Goal: Ask a question

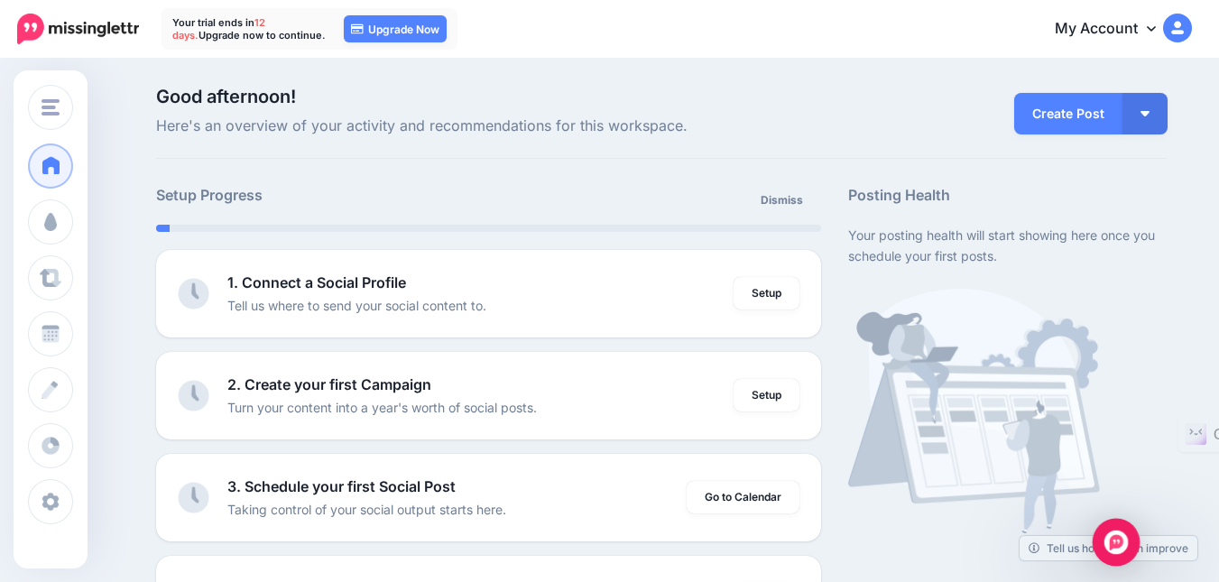
click at [1131, 534] on div "Open Intercom Messenger" at bounding box center [1116, 543] width 48 height 48
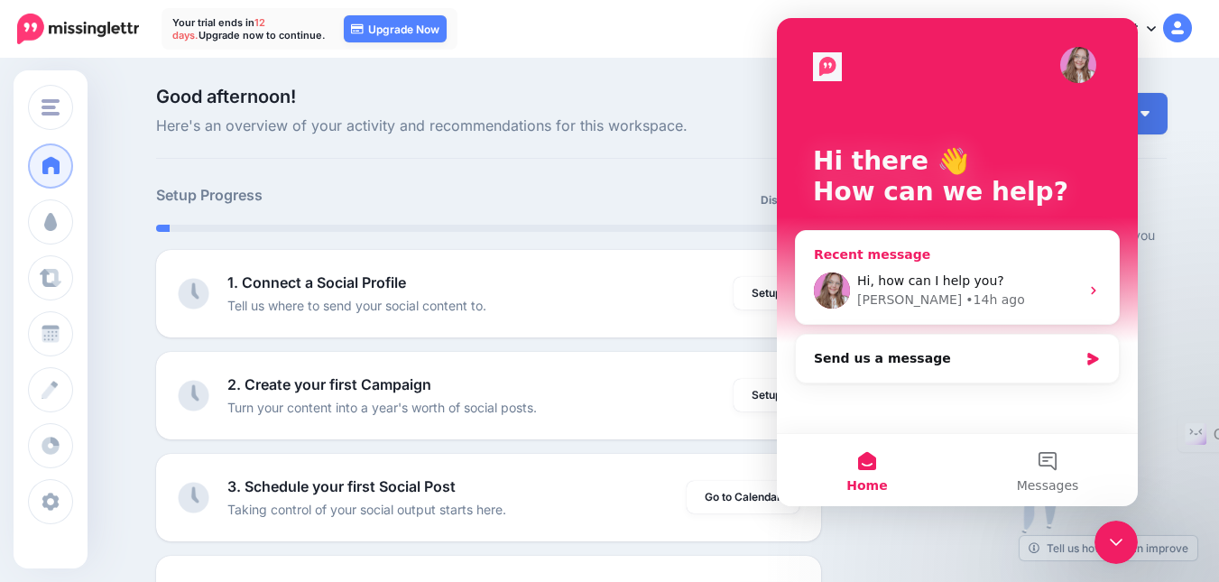
scroll to position [361, 0]
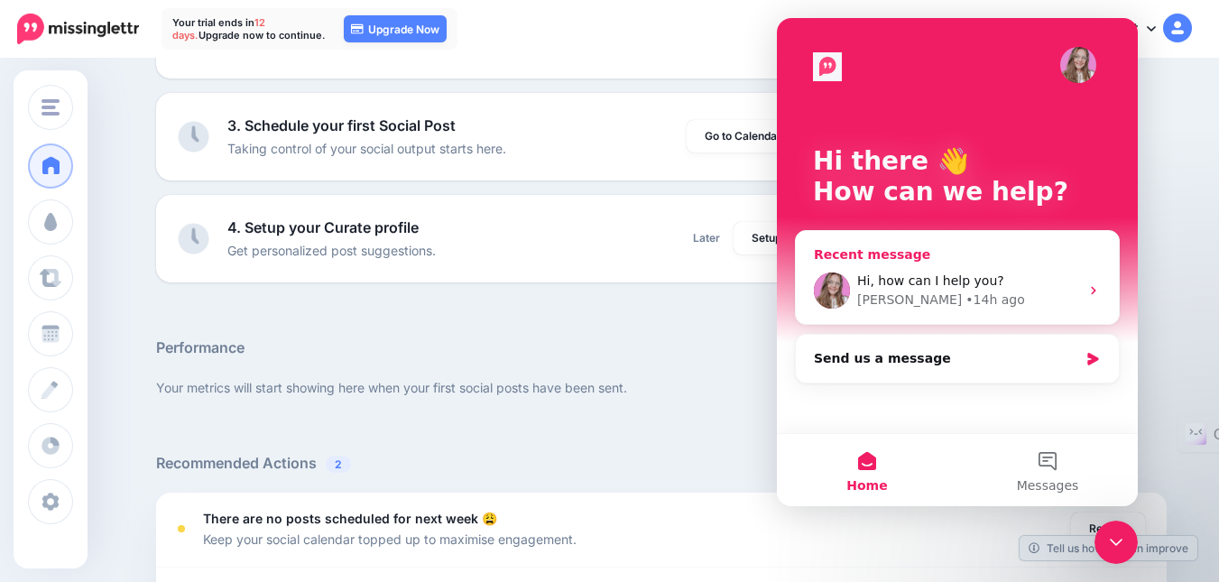
click at [956, 280] on span "Hi, how can I help you?" at bounding box center [930, 280] width 147 height 14
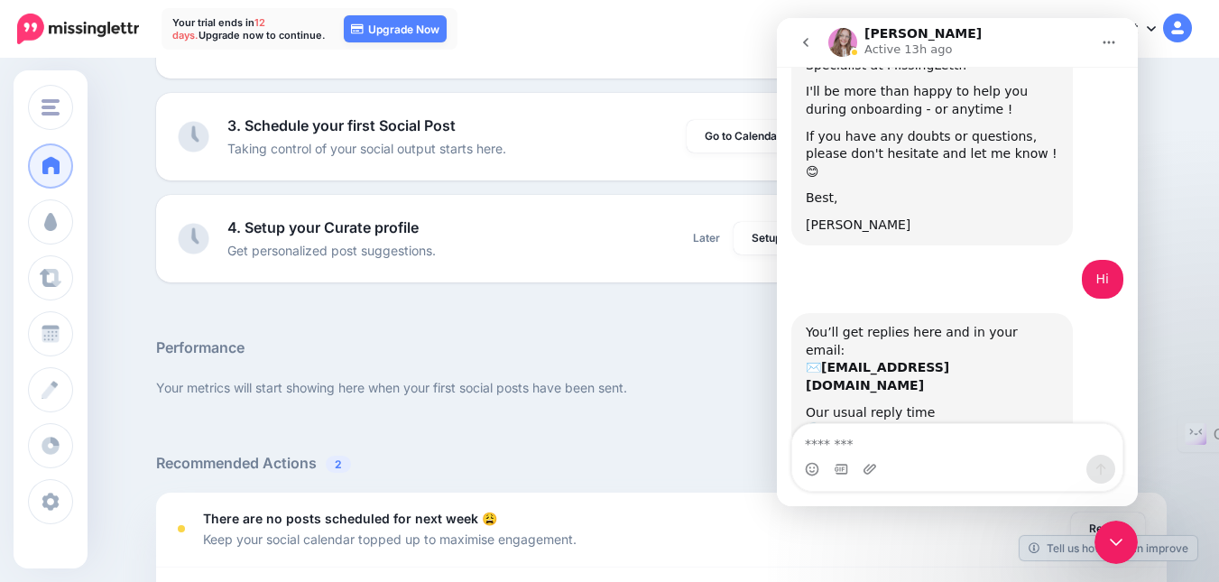
scroll to position [265, 0]
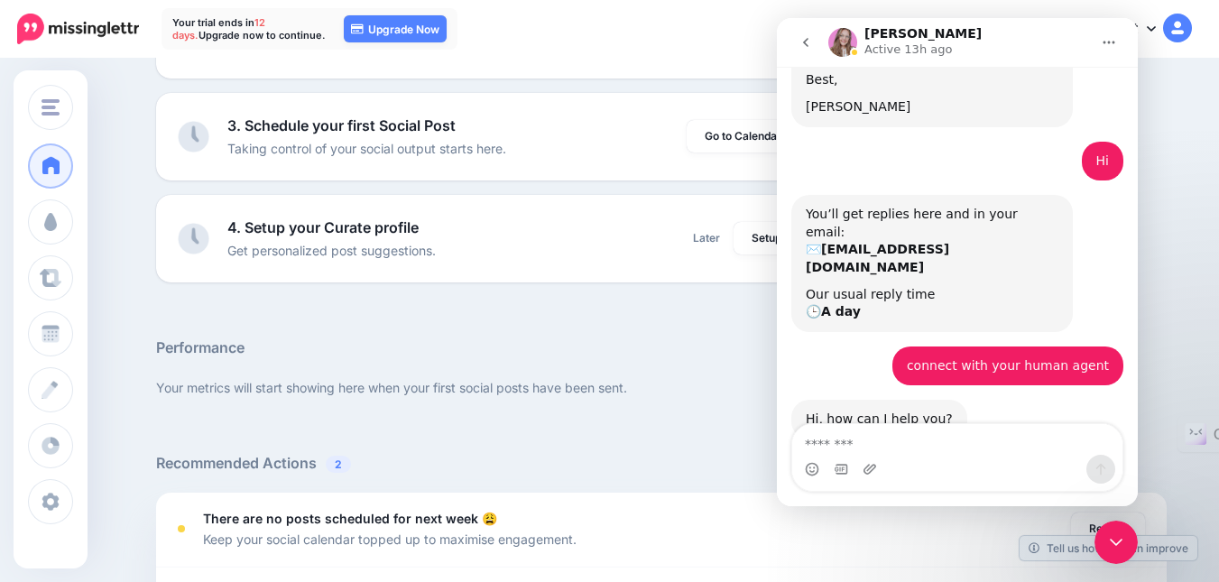
click at [904, 443] on textarea "Message…" at bounding box center [957, 439] width 330 height 31
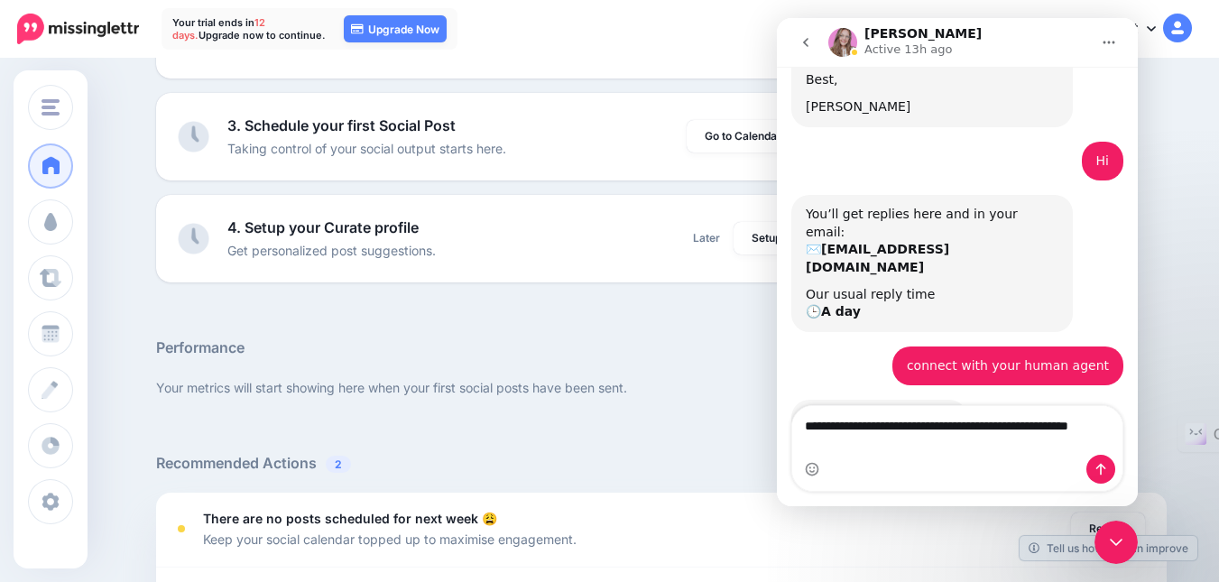
scroll to position [283, 0]
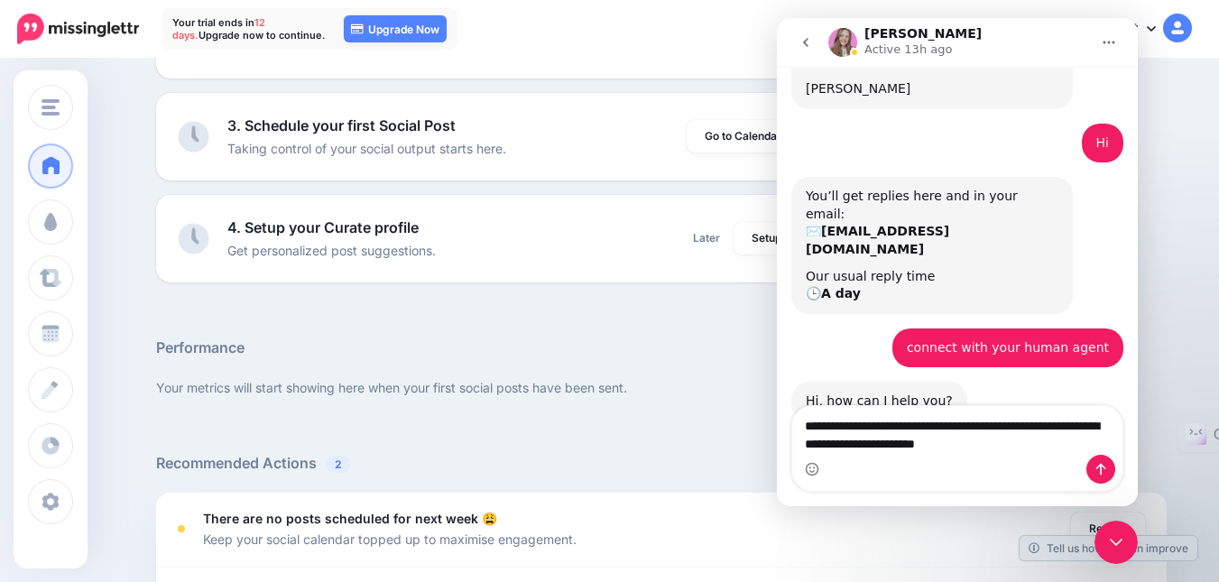
type textarea "**********"
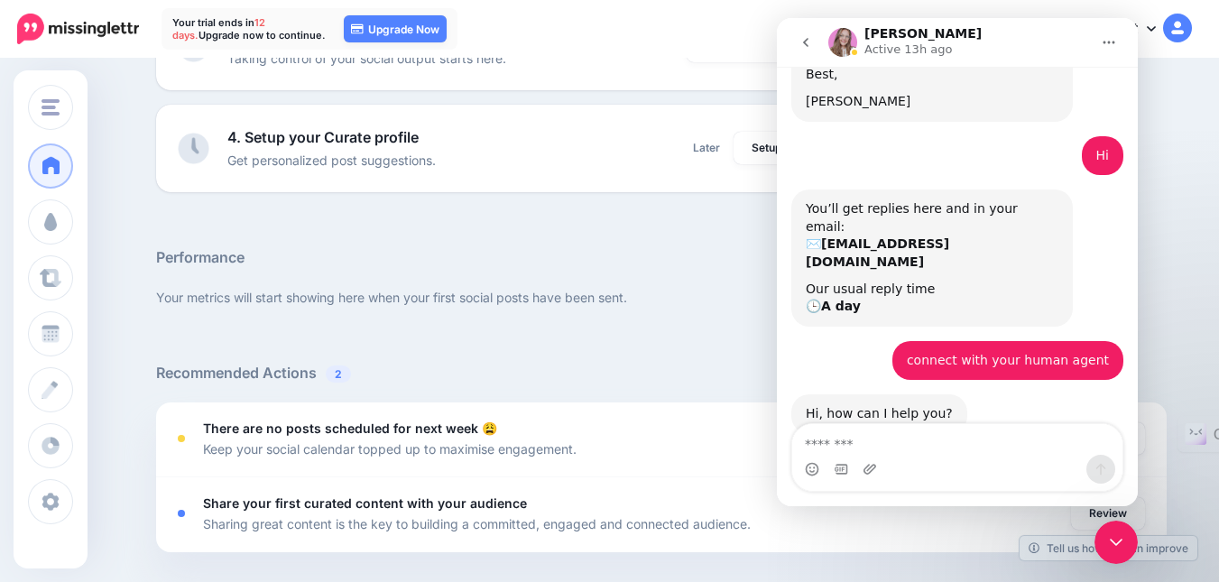
scroll to position [361, 0]
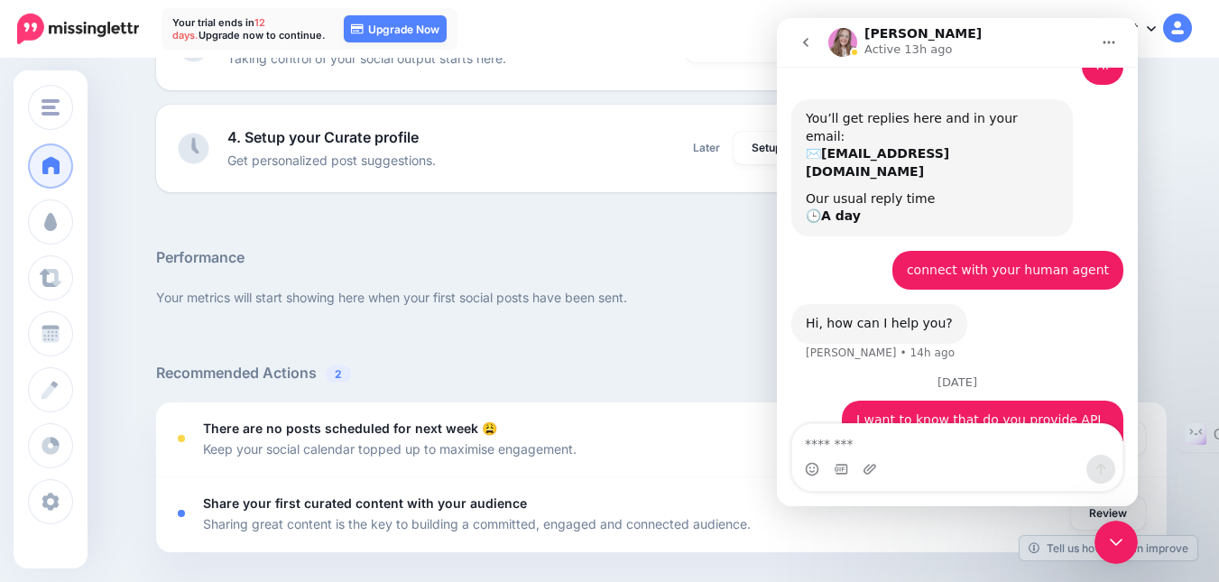
drag, startPoint x: 1108, startPoint y: 545, endPoint x: 2187, endPoint y: 1019, distance: 1178.7
click at [1108, 545] on icon "Close Intercom Messenger" at bounding box center [1116, 542] width 22 height 22
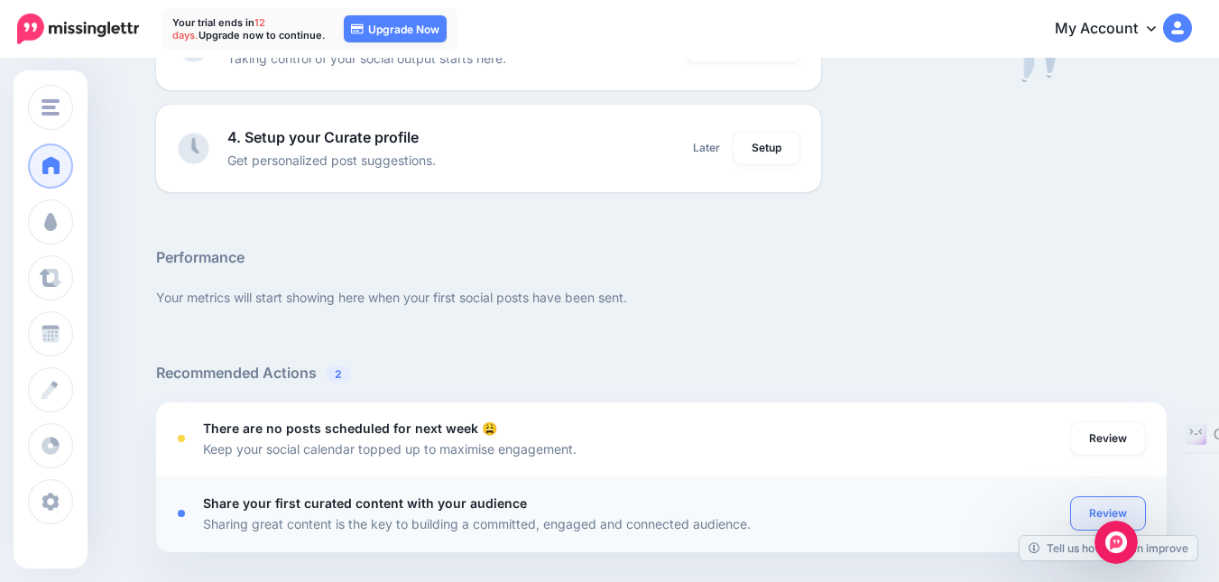
click at [1117, 514] on link "Review" at bounding box center [1108, 513] width 74 height 32
click at [1114, 529] on icon "Open Intercom Messenger" at bounding box center [1116, 543] width 30 height 30
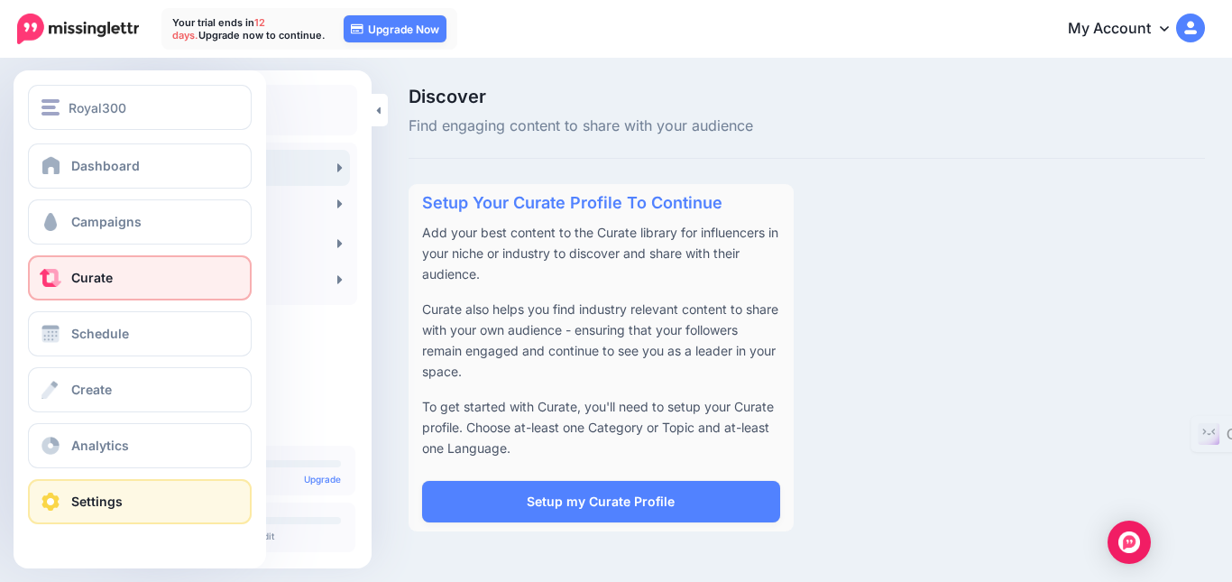
click at [148, 502] on link "Settings" at bounding box center [140, 501] width 224 height 45
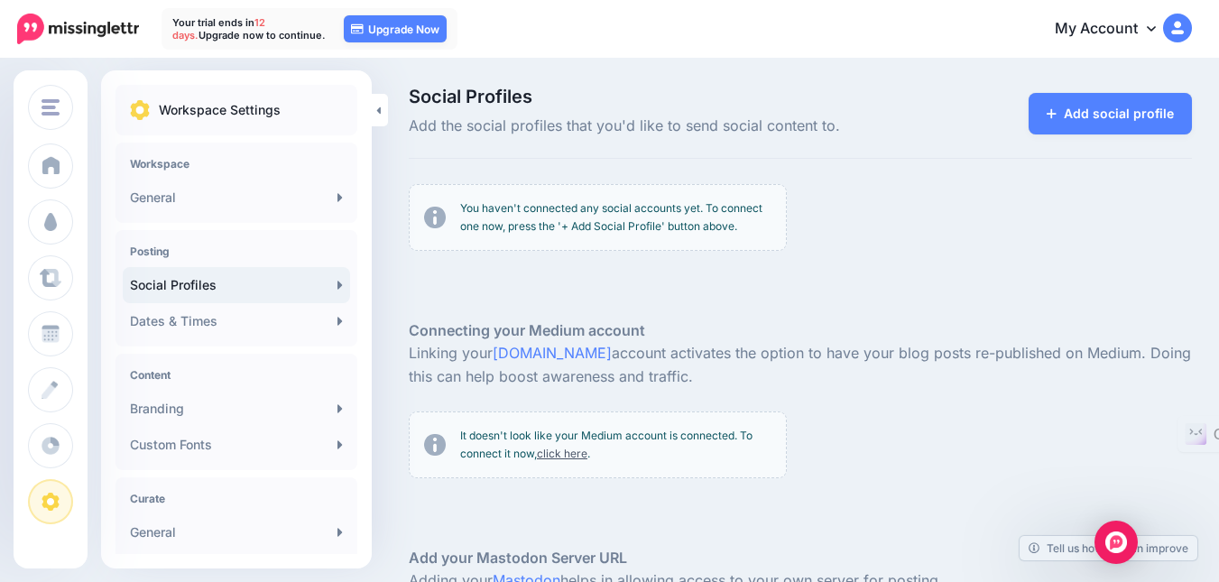
click at [1131, 35] on link "My Account" at bounding box center [1114, 29] width 155 height 44
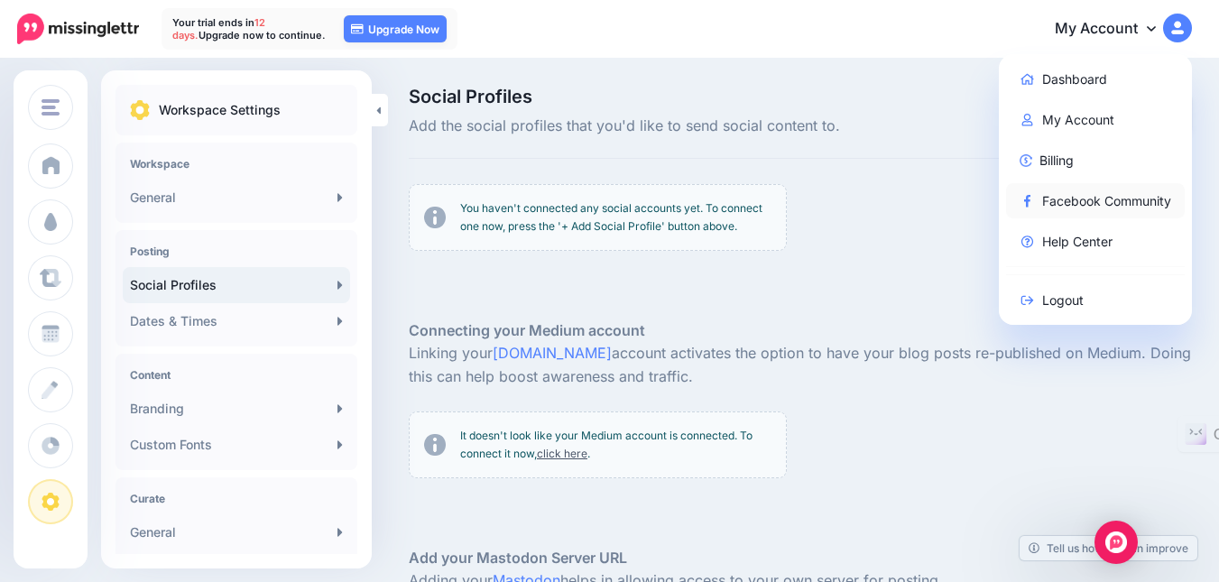
click at [1098, 198] on link "Facebook Community" at bounding box center [1096, 200] width 180 height 35
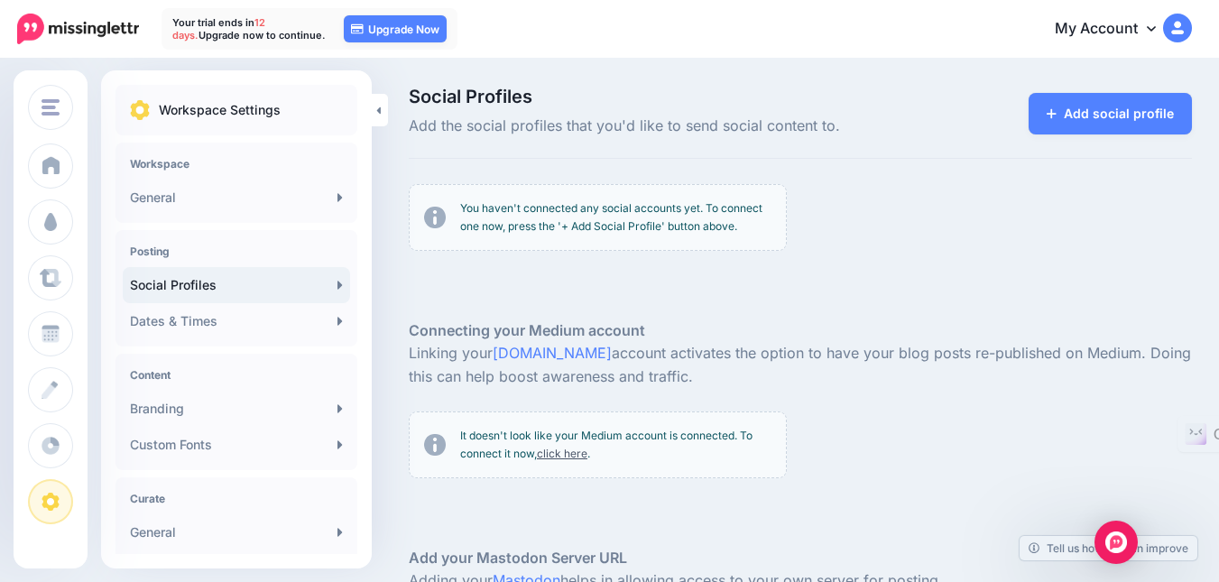
click at [1184, 28] on img at bounding box center [1177, 28] width 29 height 29
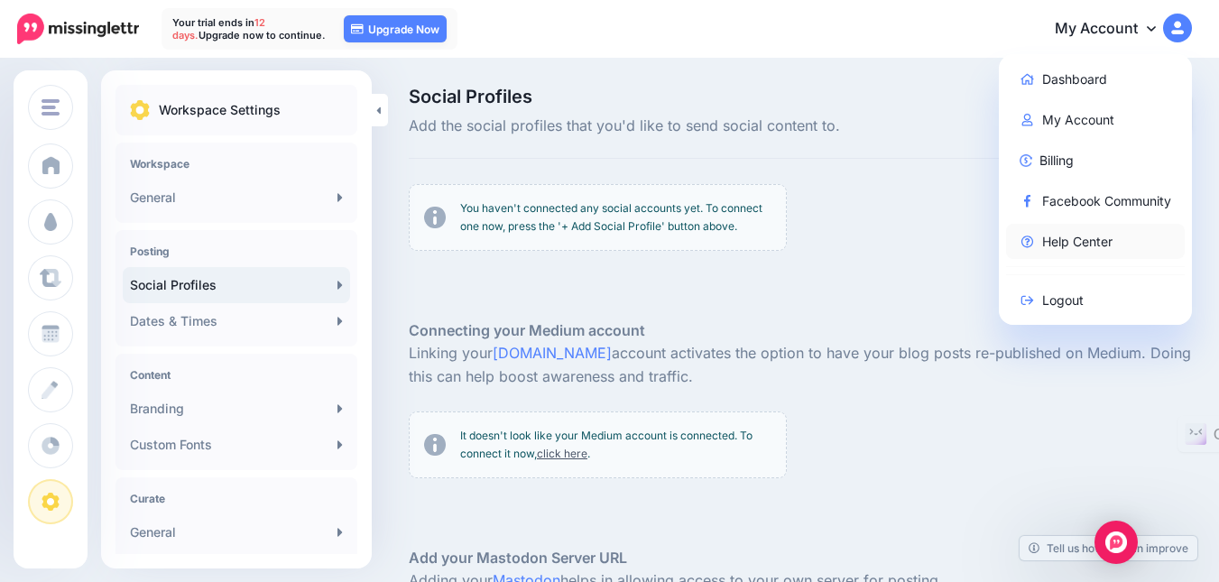
click at [1075, 253] on link "Help Center" at bounding box center [1096, 241] width 180 height 35
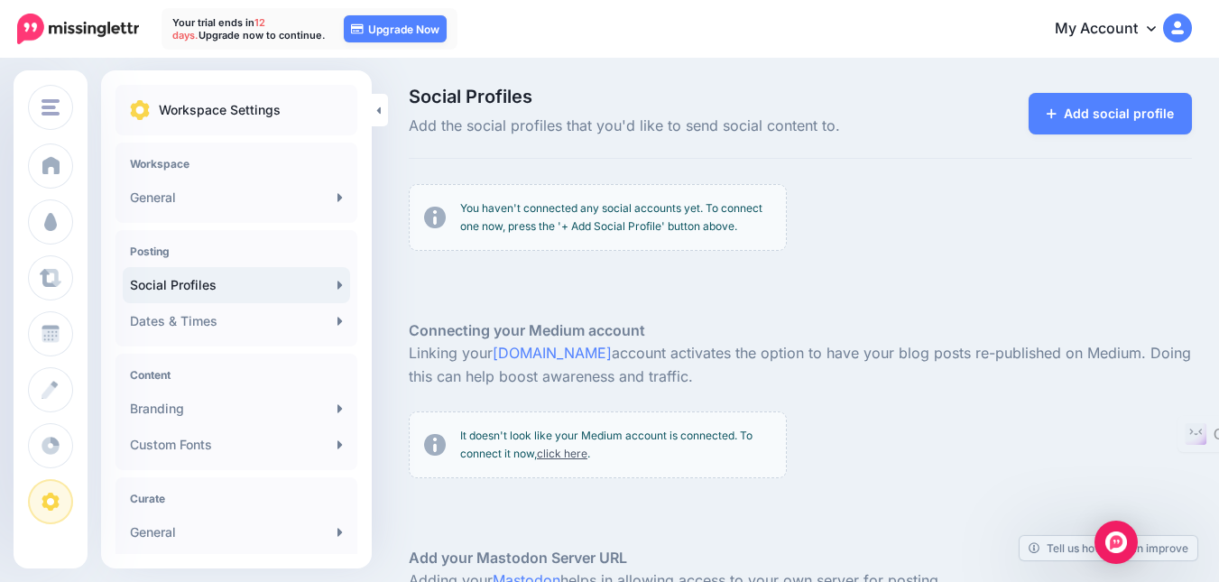
click at [1192, 36] on img at bounding box center [1177, 28] width 29 height 29
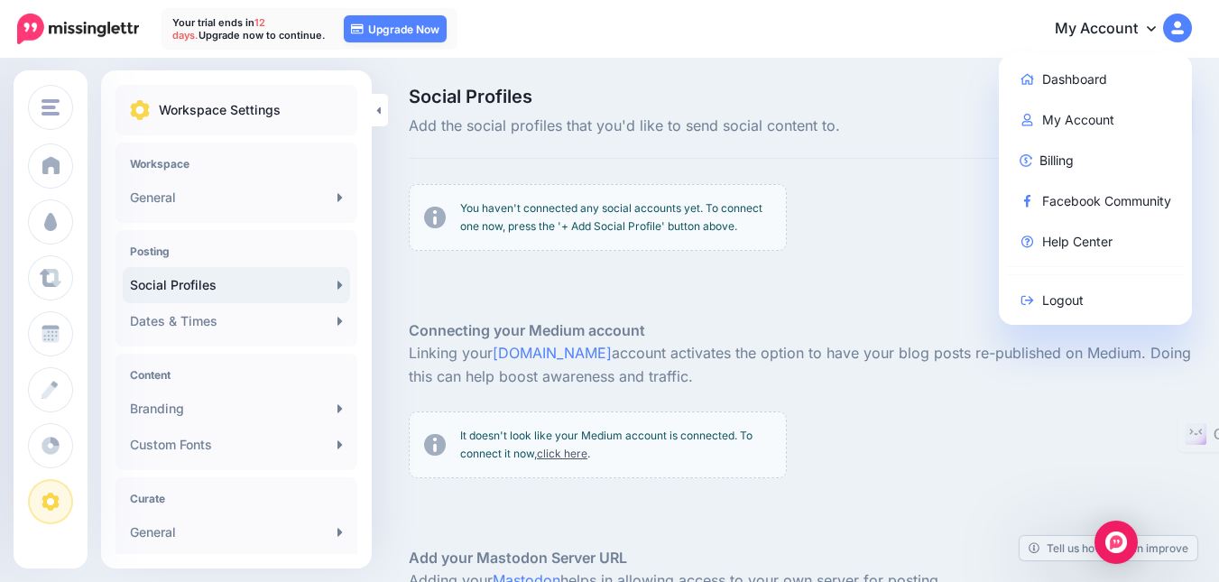
click at [940, 69] on div "Social Profiles Add the social profiles that you'd like to send social content …" at bounding box center [609, 436] width 1219 height 752
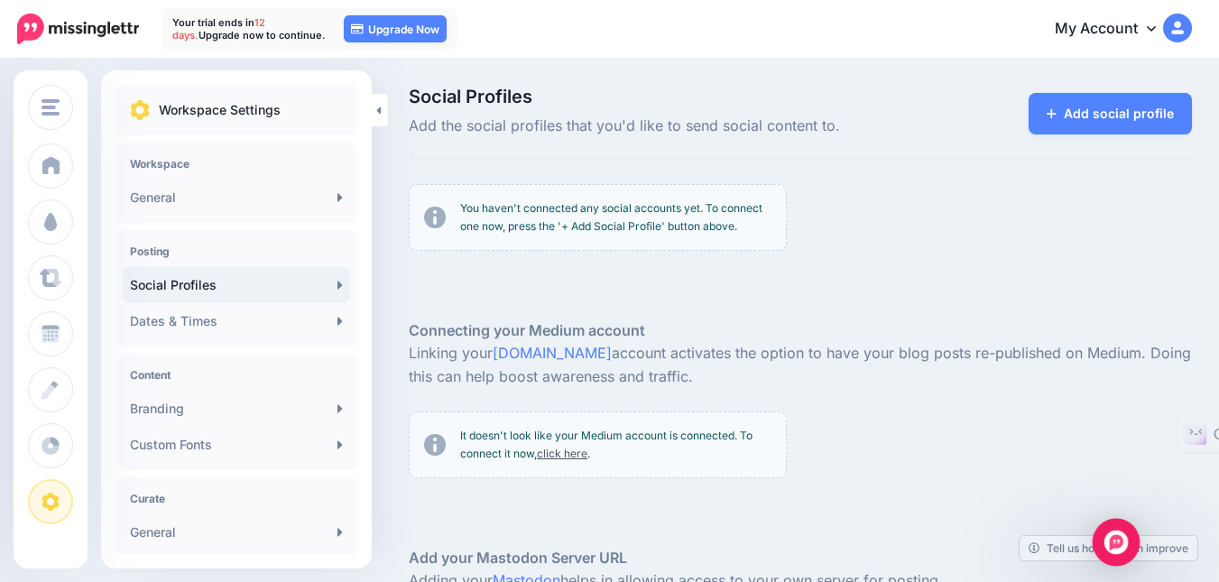
click at [1101, 559] on div "Open Intercom Messenger" at bounding box center [1116, 543] width 48 height 48
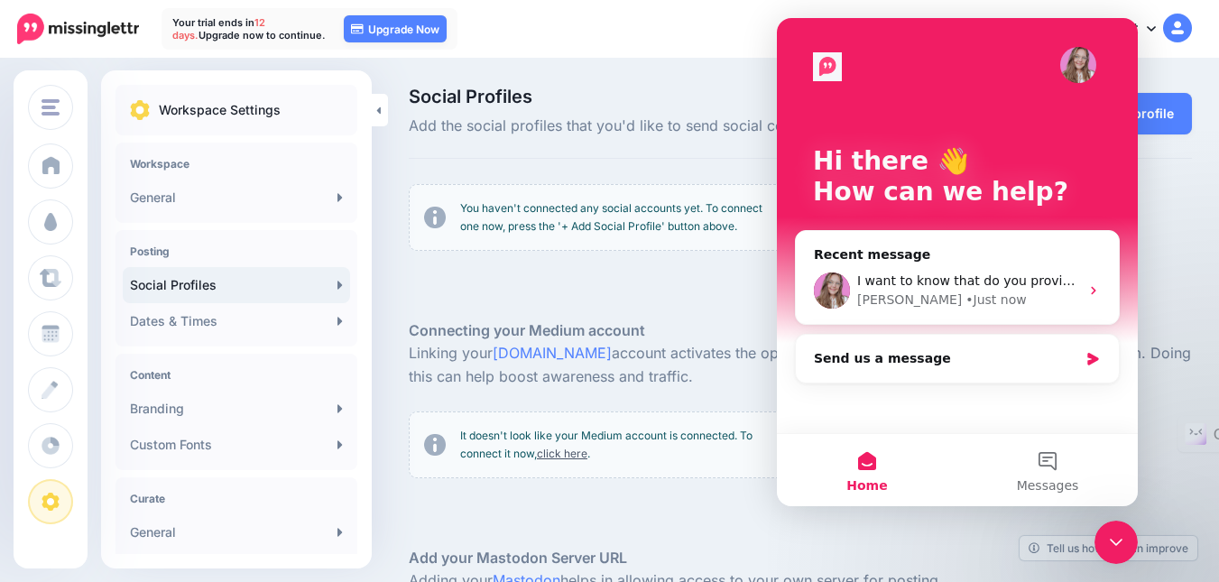
scroll to position [90, 0]
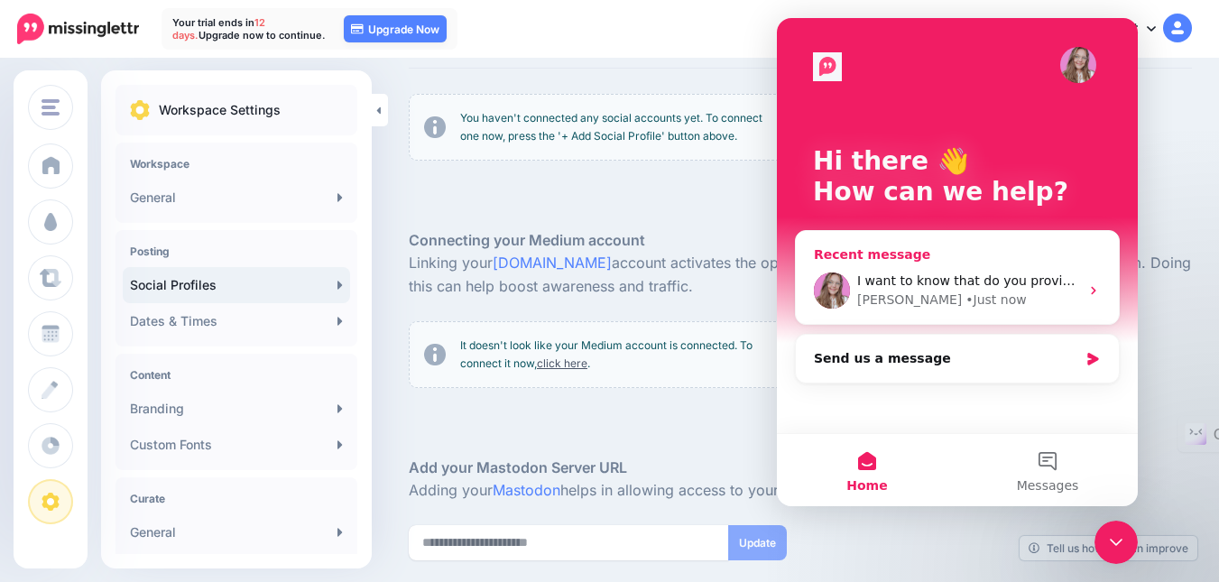
click at [926, 288] on span "I want to know that do you provide API keys to connect with other external tool…" at bounding box center [1141, 280] width 568 height 14
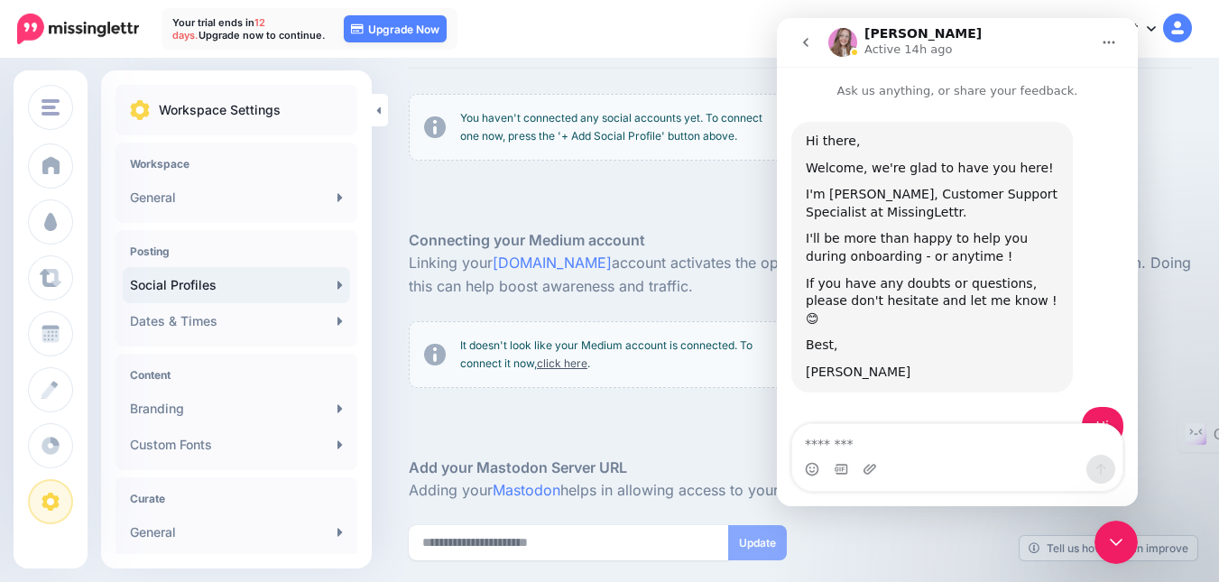
scroll to position [361, 0]
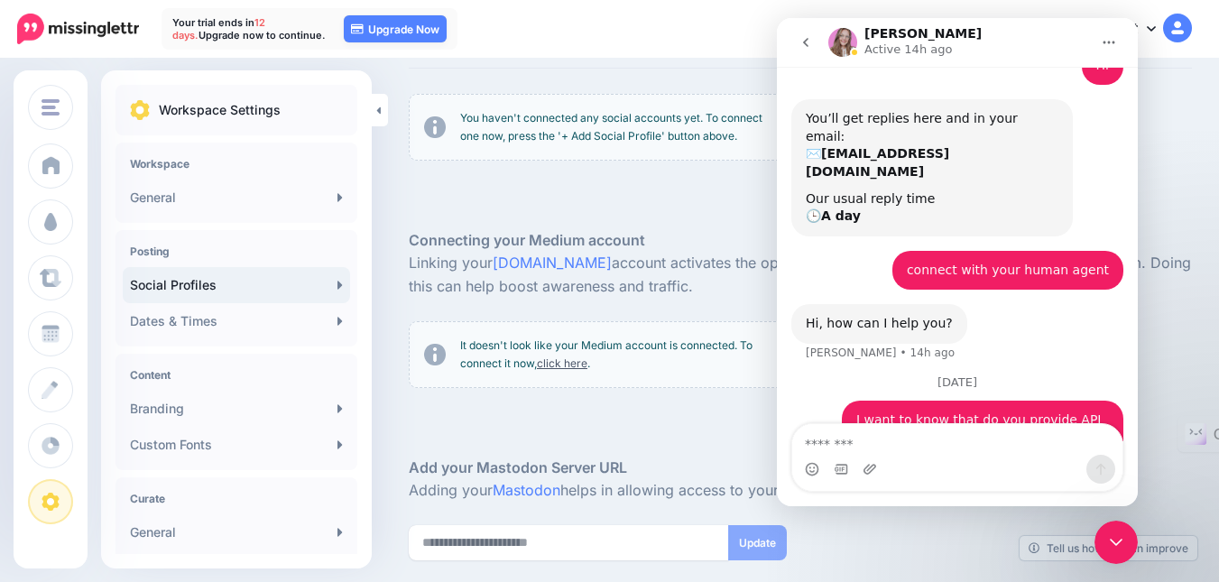
click at [1205, 139] on div "You haven't connected any social accounts yet. To connect one now, press the '+…" at bounding box center [800, 134] width 810 height 81
click at [802, 47] on icon "go back" at bounding box center [805, 42] width 14 height 14
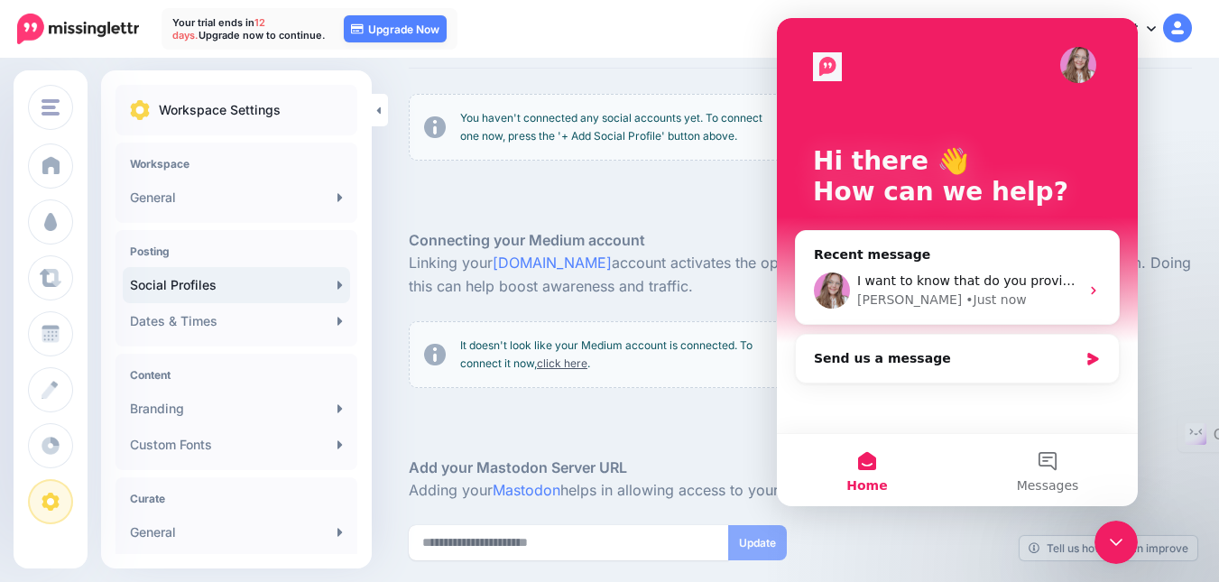
scroll to position [0, 0]
click at [720, 112] on p "You haven't connected any social accounts yet. To connect one now, press the '+…" at bounding box center [615, 127] width 311 height 36
click at [1121, 547] on icon "Close Intercom Messenger" at bounding box center [1116, 542] width 22 height 22
